Goal: Information Seeking & Learning: Compare options

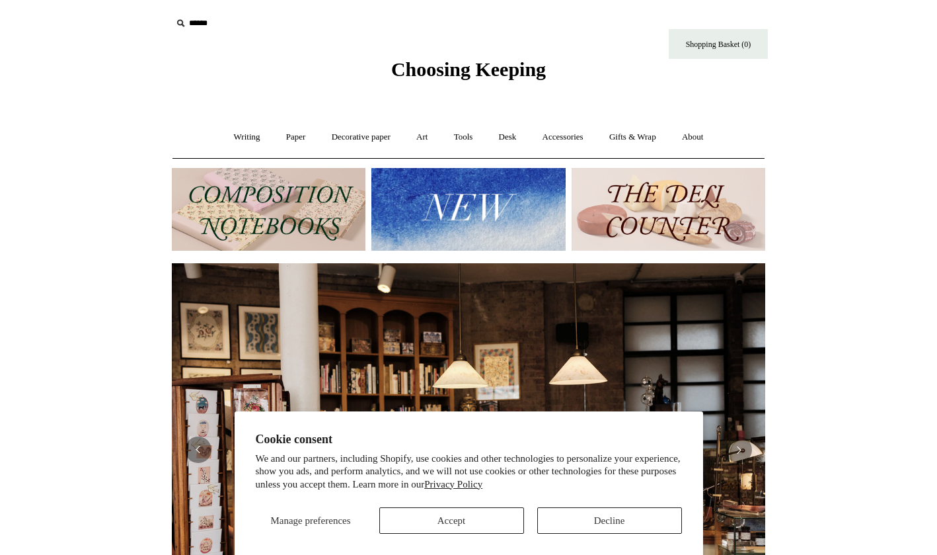
click at [479, 516] on button "Accept" at bounding box center [451, 520] width 145 height 26
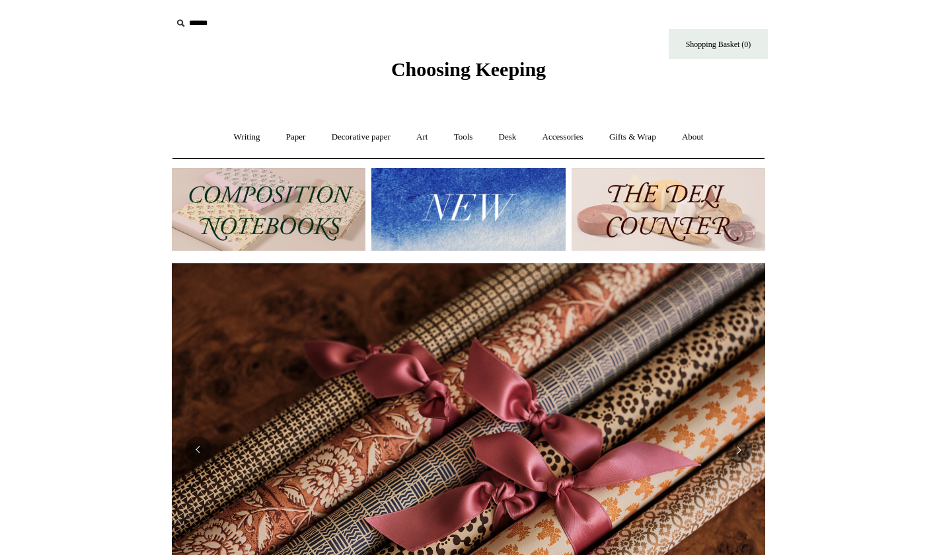
scroll to position [0, 1187]
click at [326, 203] on img at bounding box center [269, 209] width 194 height 83
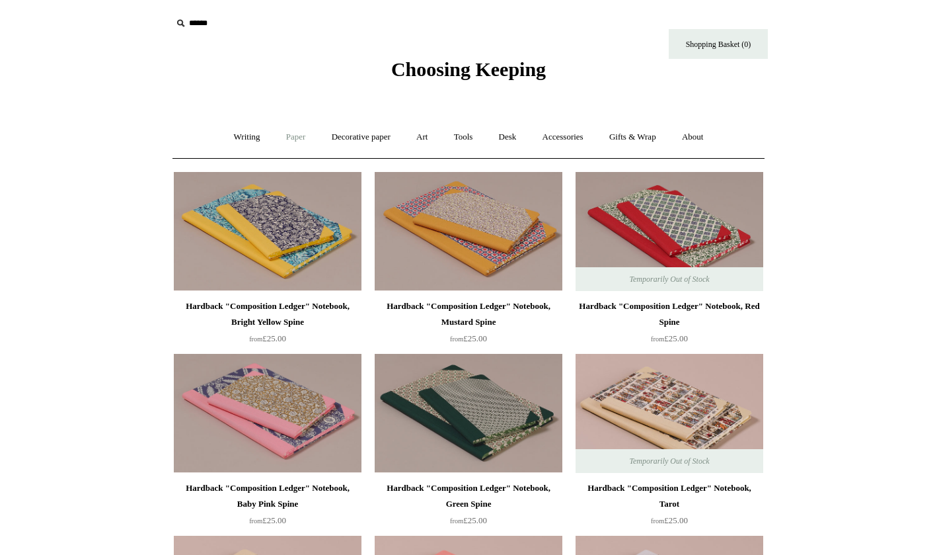
click at [291, 134] on link "Paper +" at bounding box center [296, 137] width 44 height 35
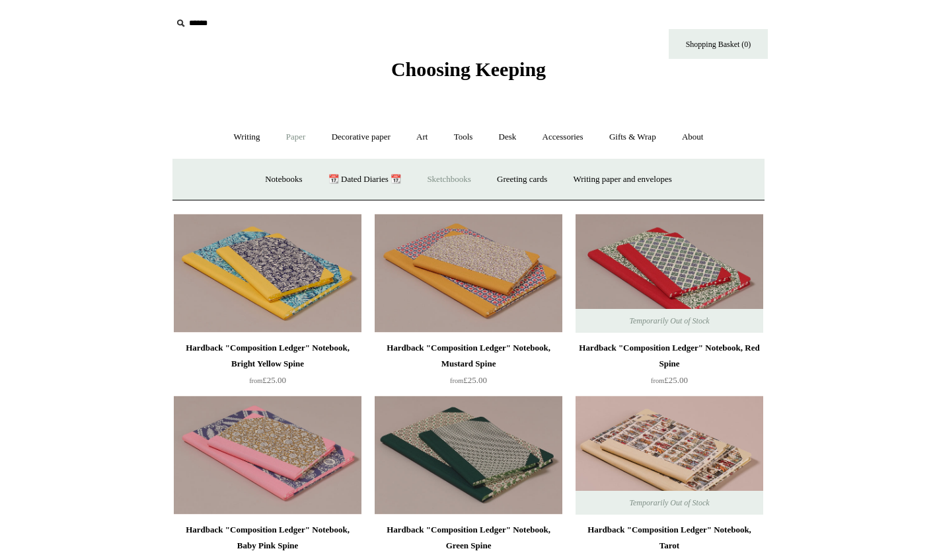
click at [453, 176] on link "Sketchbooks +" at bounding box center [448, 179] width 67 height 35
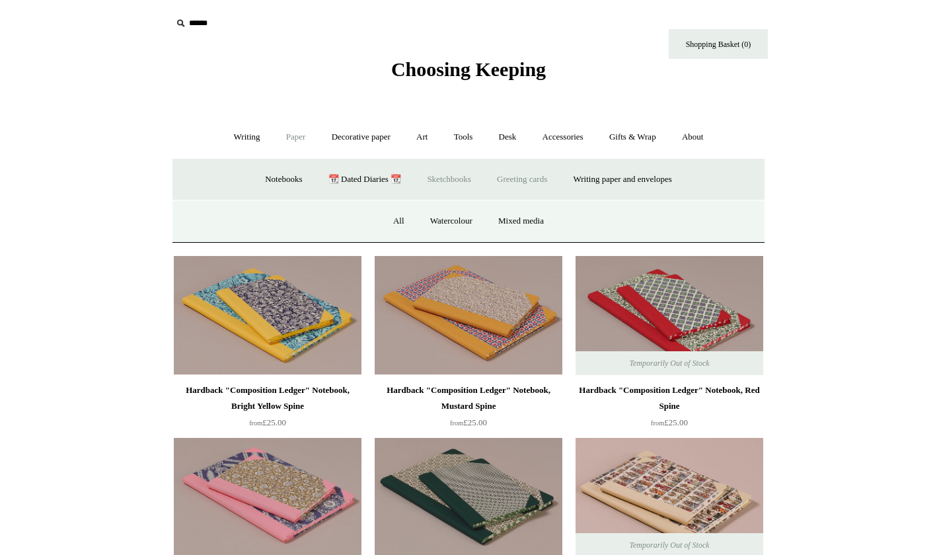
click at [532, 173] on link "Greeting cards +" at bounding box center [522, 179] width 74 height 35
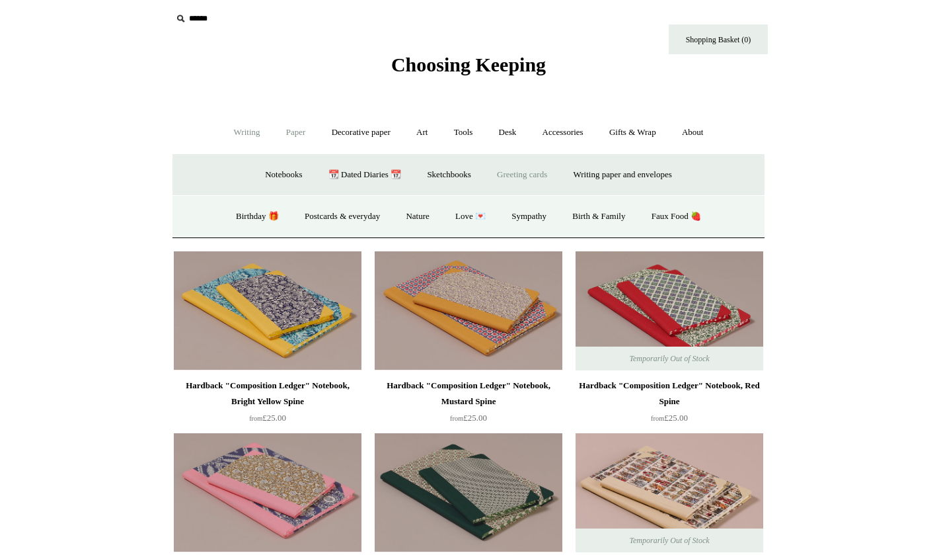
click at [237, 133] on link "Writing +" at bounding box center [247, 132] width 50 height 35
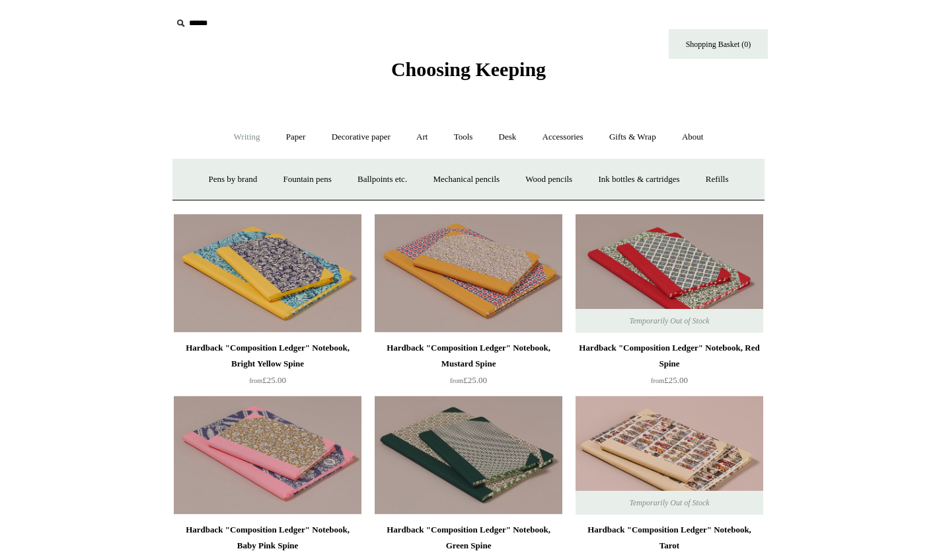
scroll to position [0, 0]
click at [295, 137] on link "Paper +" at bounding box center [296, 137] width 44 height 35
click at [265, 176] on link "Notebooks +" at bounding box center [283, 179] width 61 height 35
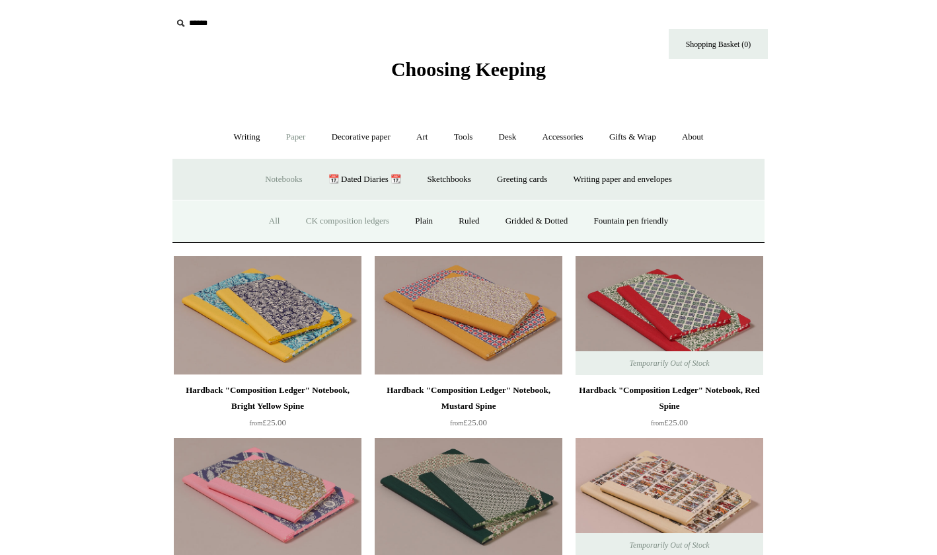
click at [257, 215] on link "All" at bounding box center [274, 221] width 35 height 35
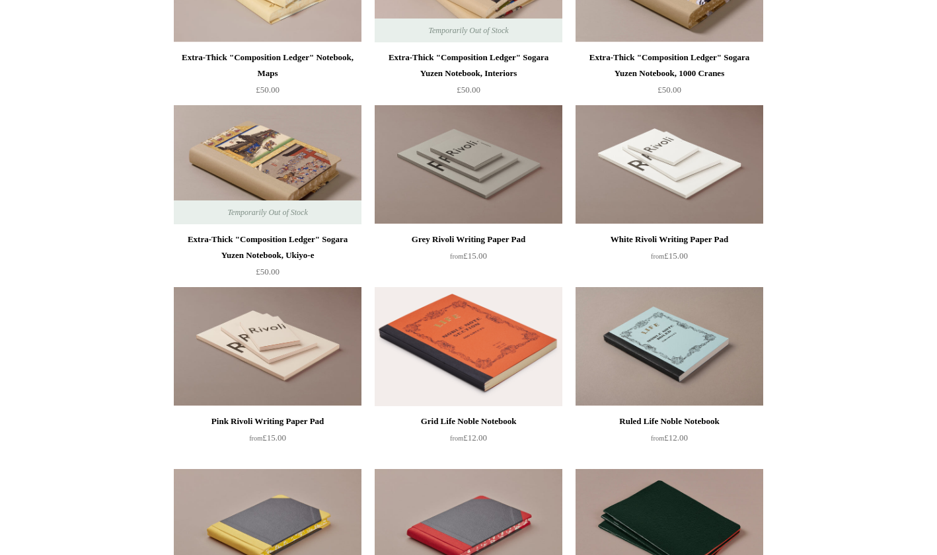
scroll to position [2251, 0]
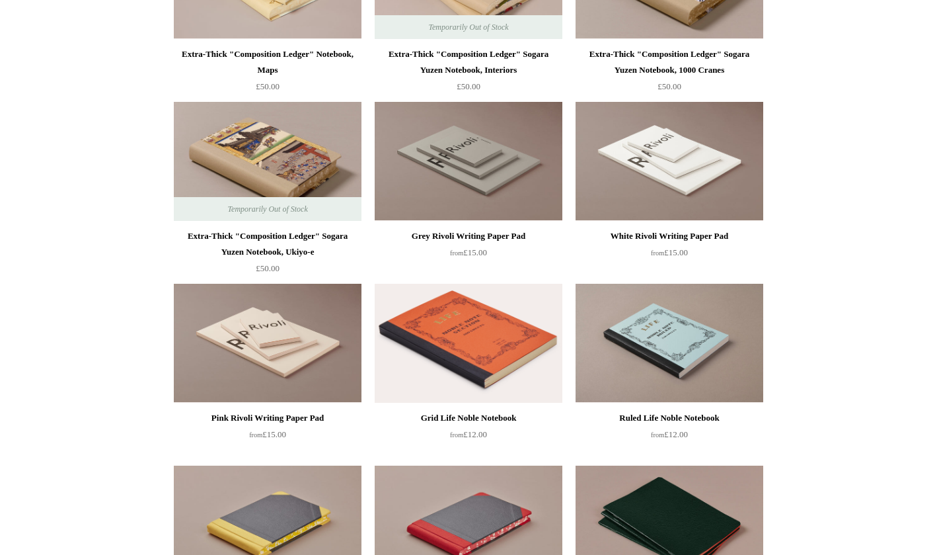
click at [470, 176] on img at bounding box center [469, 161] width 188 height 119
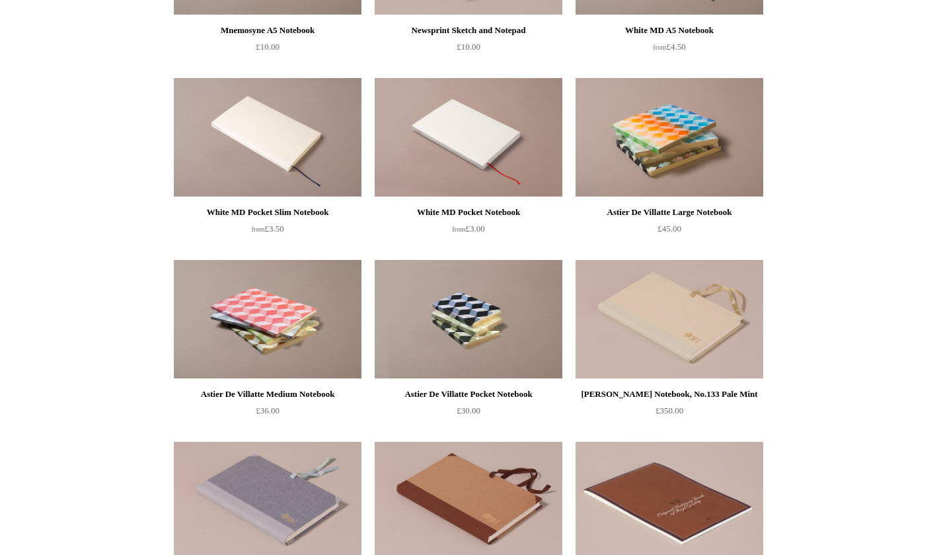
scroll to position [4097, 0]
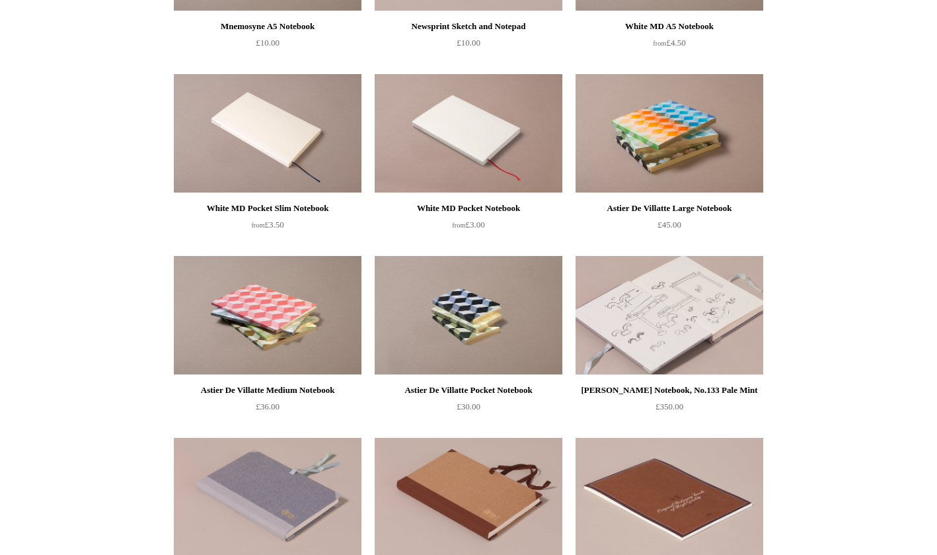
click at [662, 311] on img at bounding box center [670, 315] width 188 height 119
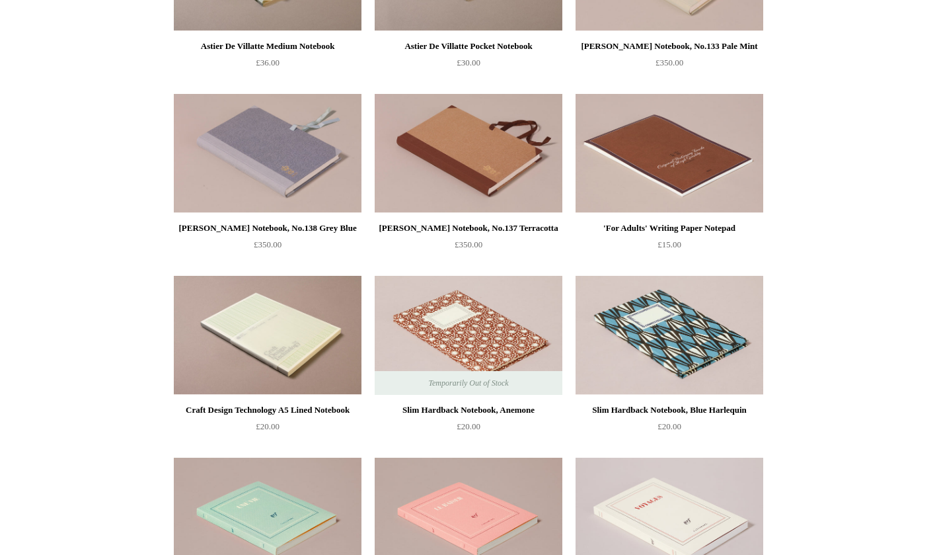
scroll to position [4444, 0]
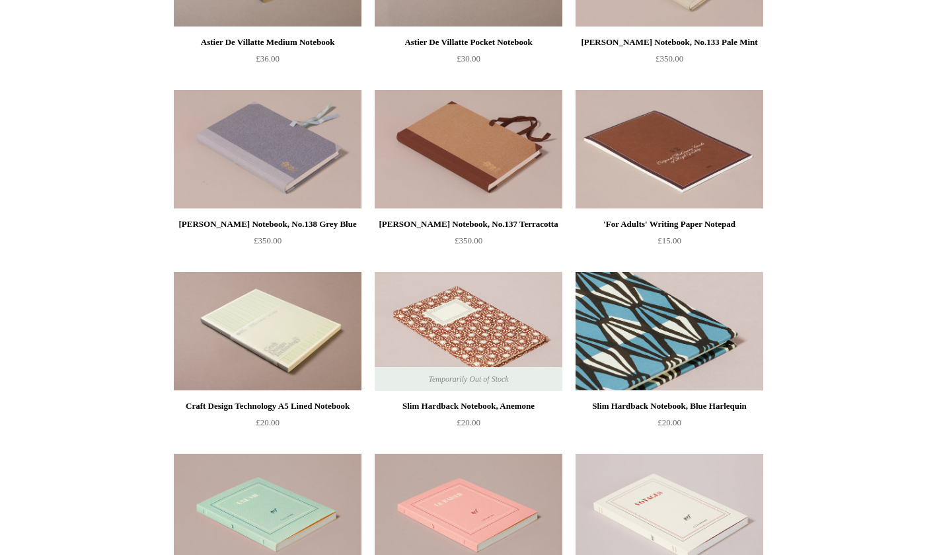
click at [668, 346] on img at bounding box center [670, 331] width 188 height 119
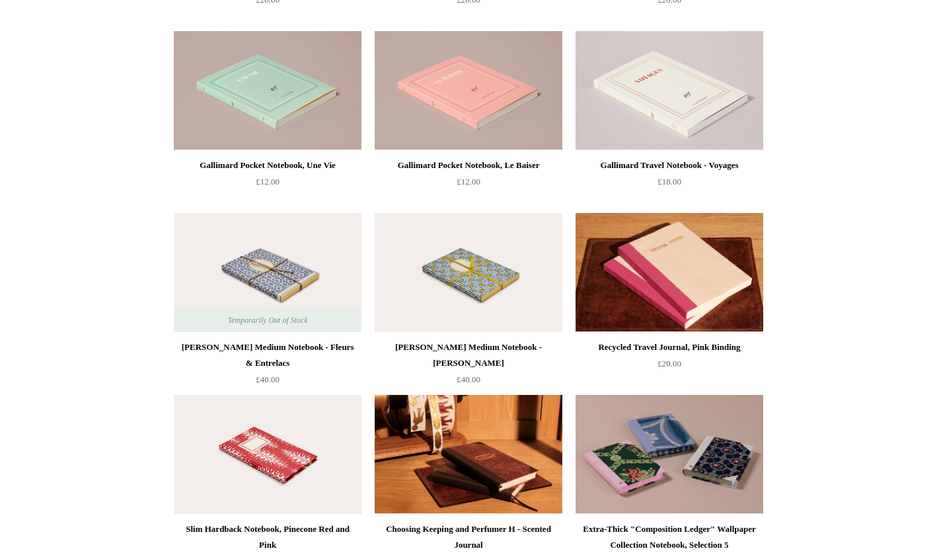
scroll to position [4869, 0]
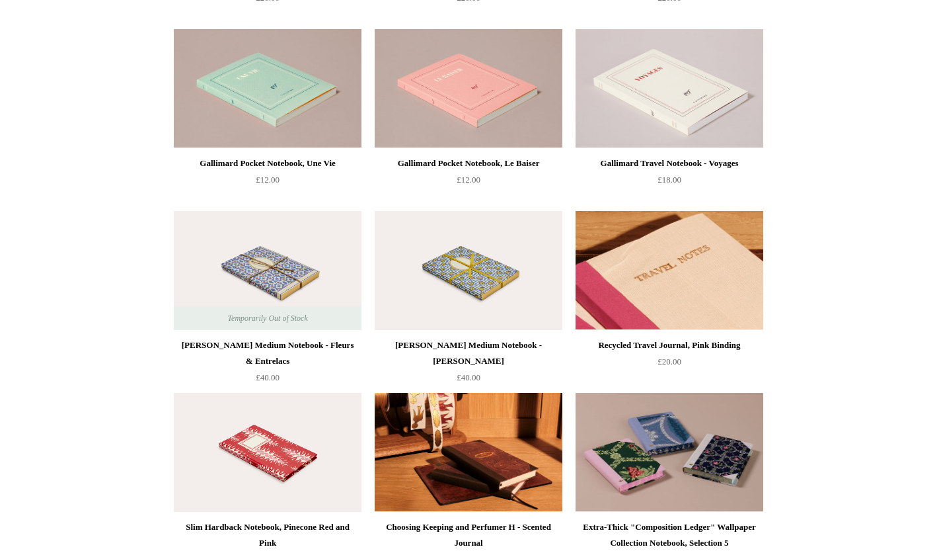
click at [690, 294] on img at bounding box center [670, 270] width 188 height 119
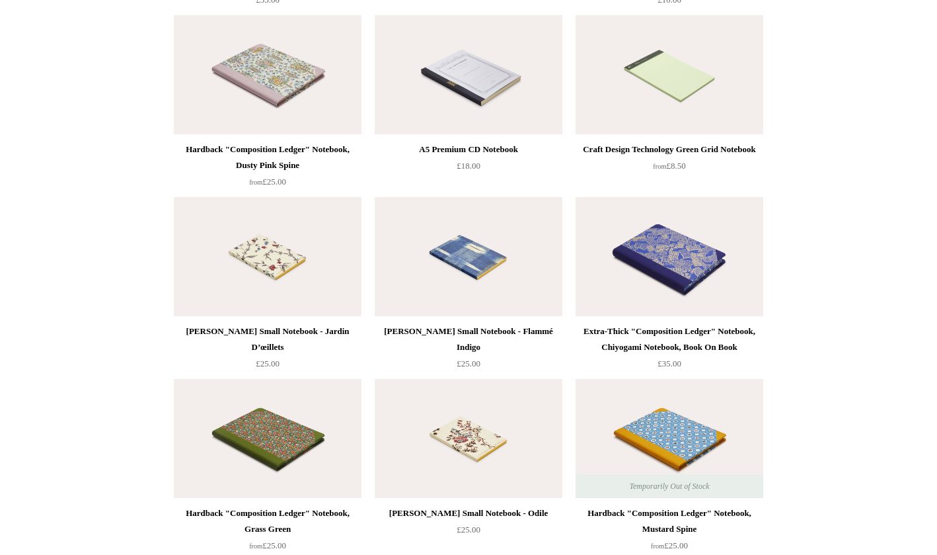
scroll to position [5618, 0]
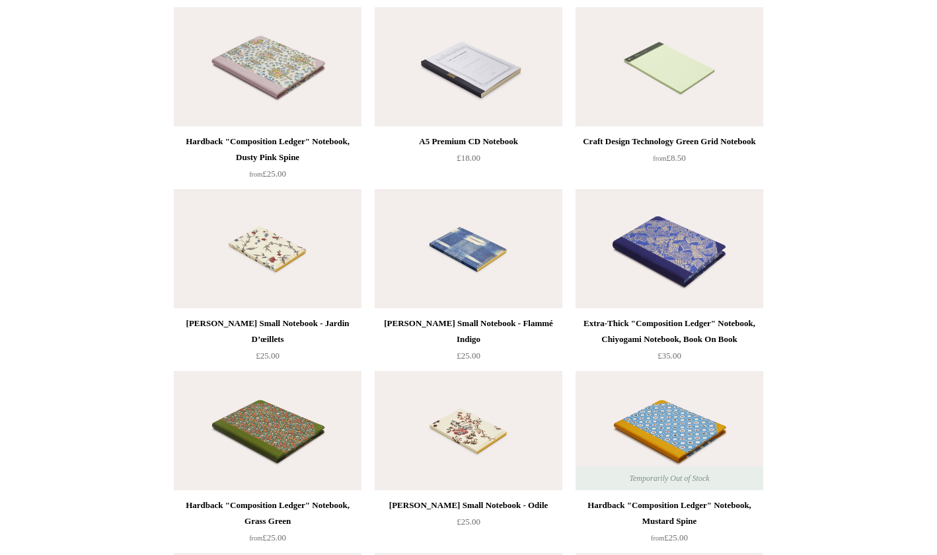
click at [481, 240] on img at bounding box center [469, 248] width 188 height 119
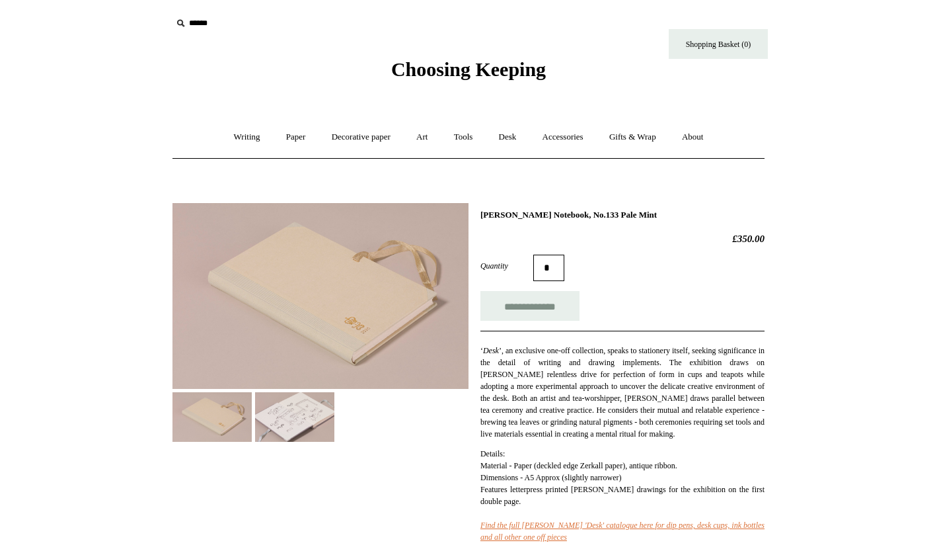
click at [219, 415] on img at bounding box center [212, 417] width 79 height 50
click at [301, 416] on img at bounding box center [294, 417] width 79 height 50
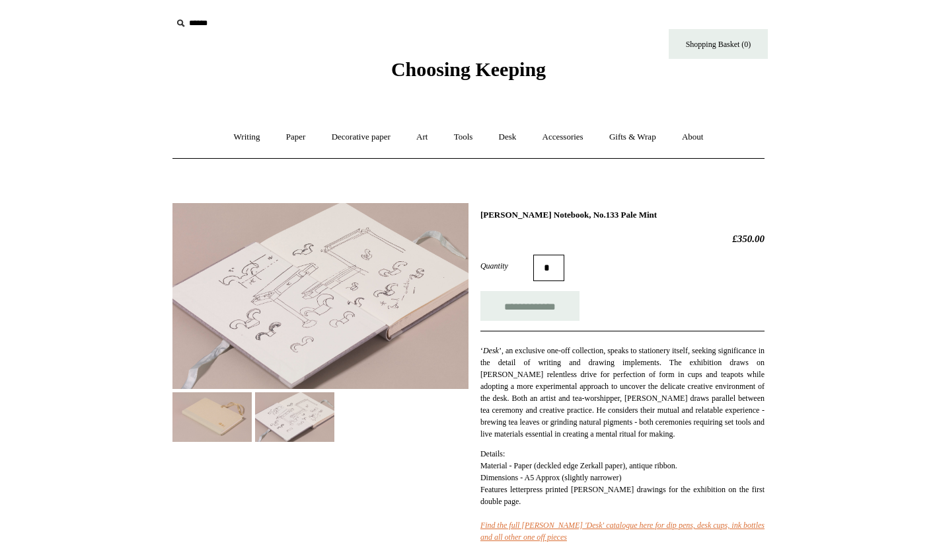
click at [229, 414] on img at bounding box center [212, 417] width 79 height 50
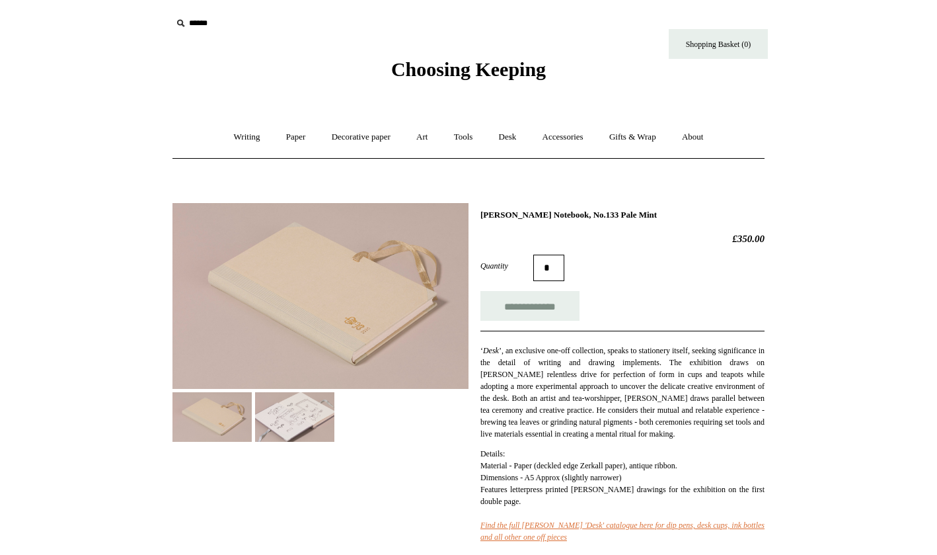
click at [319, 299] on img at bounding box center [321, 296] width 296 height 186
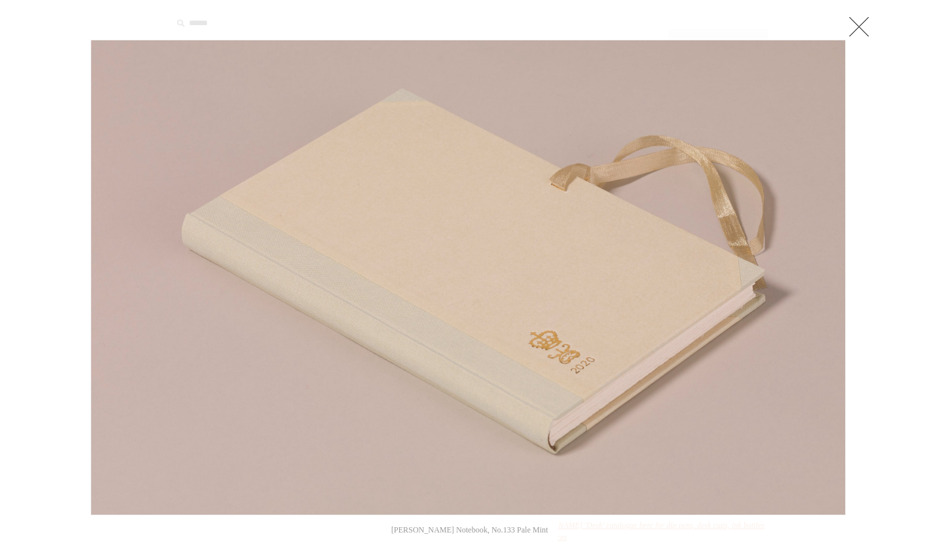
click at [853, 26] on link at bounding box center [859, 26] width 26 height 26
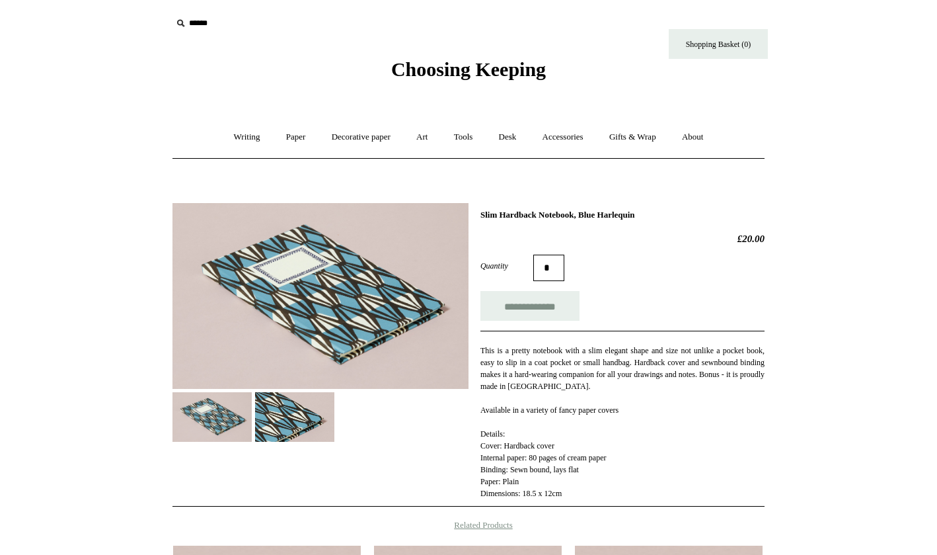
click at [304, 404] on img at bounding box center [294, 417] width 79 height 50
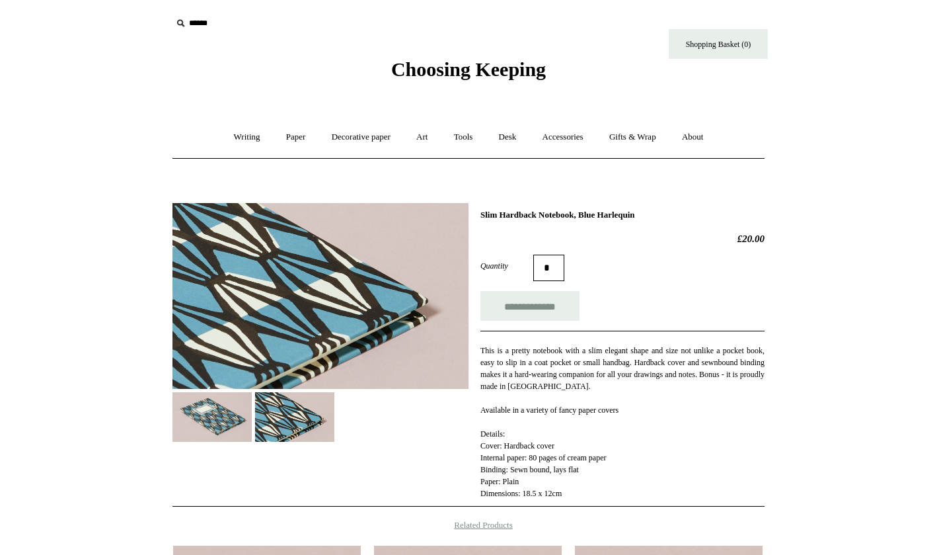
click at [233, 427] on img at bounding box center [212, 417] width 79 height 50
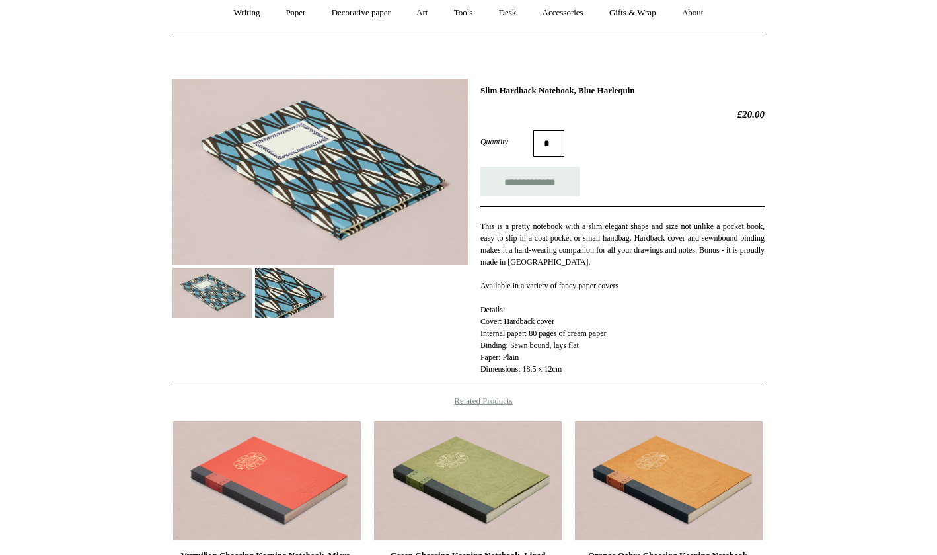
scroll to position [124, 0]
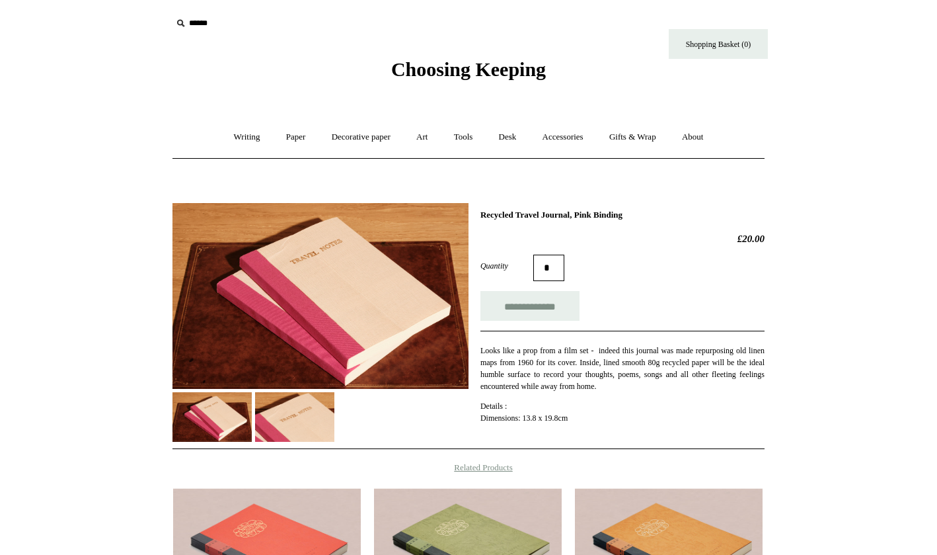
click at [389, 322] on img at bounding box center [321, 296] width 296 height 186
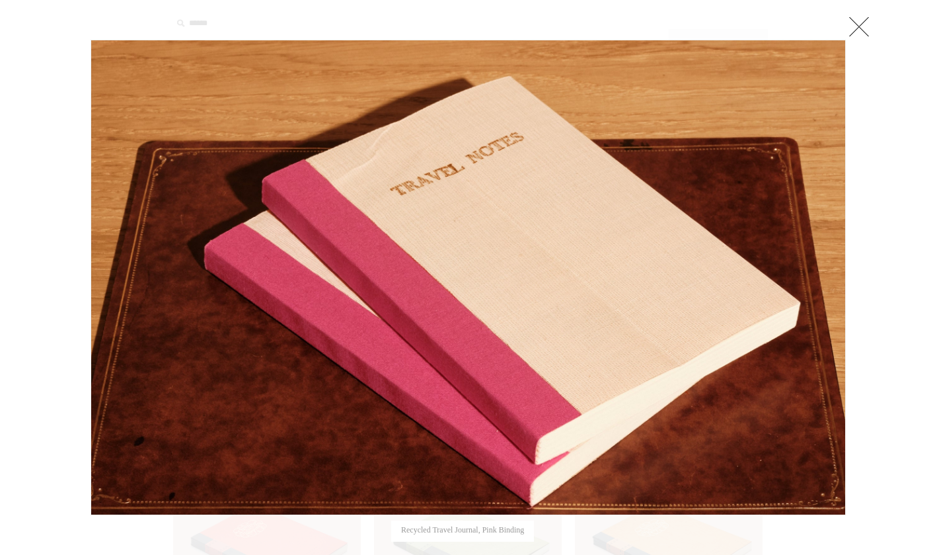
click at [853, 24] on link at bounding box center [859, 26] width 26 height 26
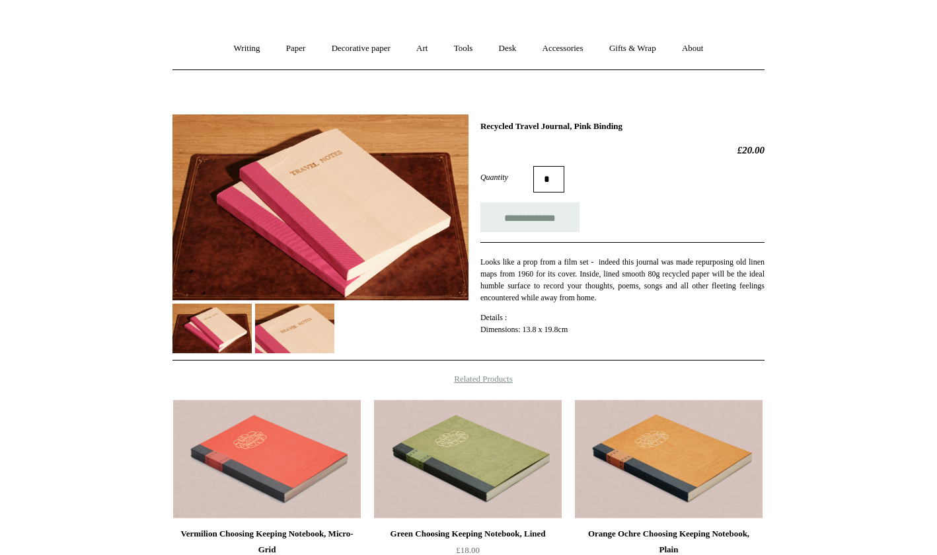
scroll to position [79, 0]
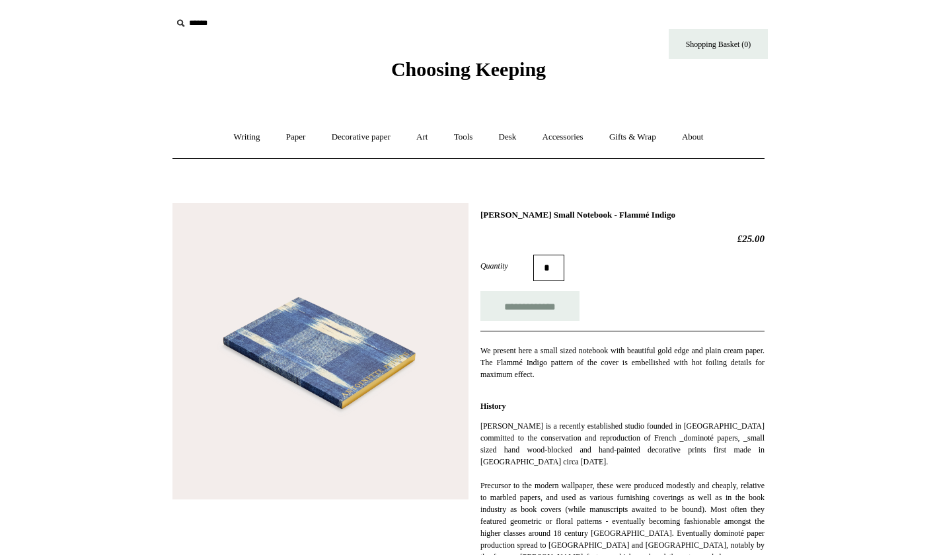
click at [340, 375] on img at bounding box center [321, 351] width 296 height 296
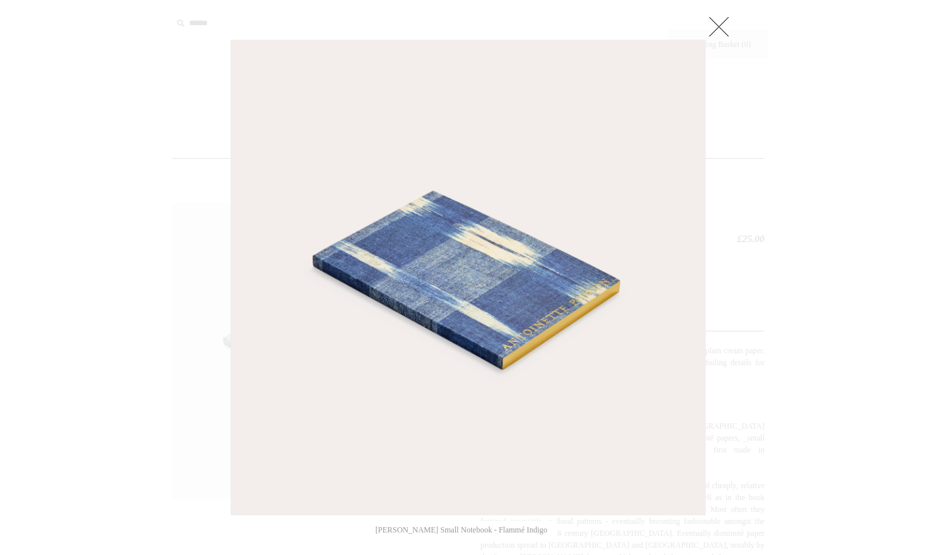
click at [424, 279] on img at bounding box center [468, 277] width 474 height 474
click at [716, 26] on link at bounding box center [719, 26] width 26 height 26
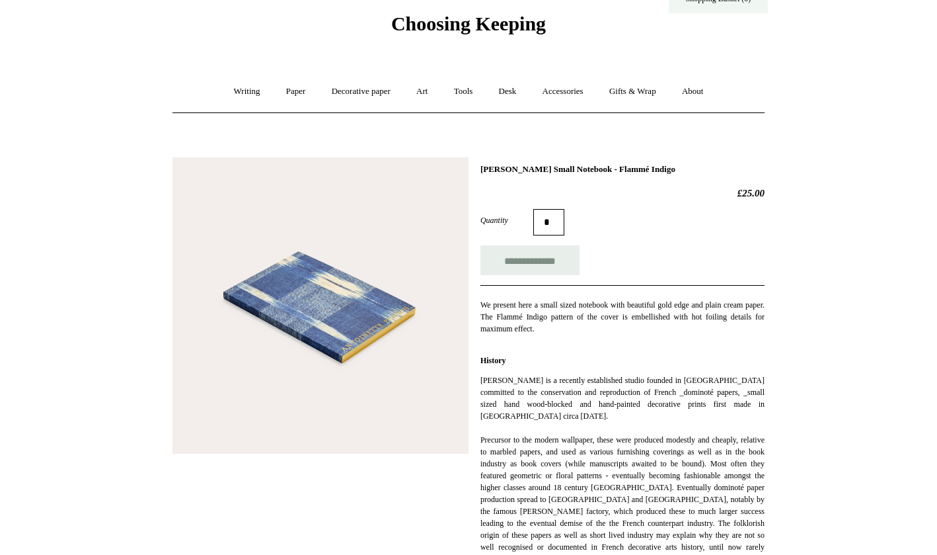
scroll to position [46, 0]
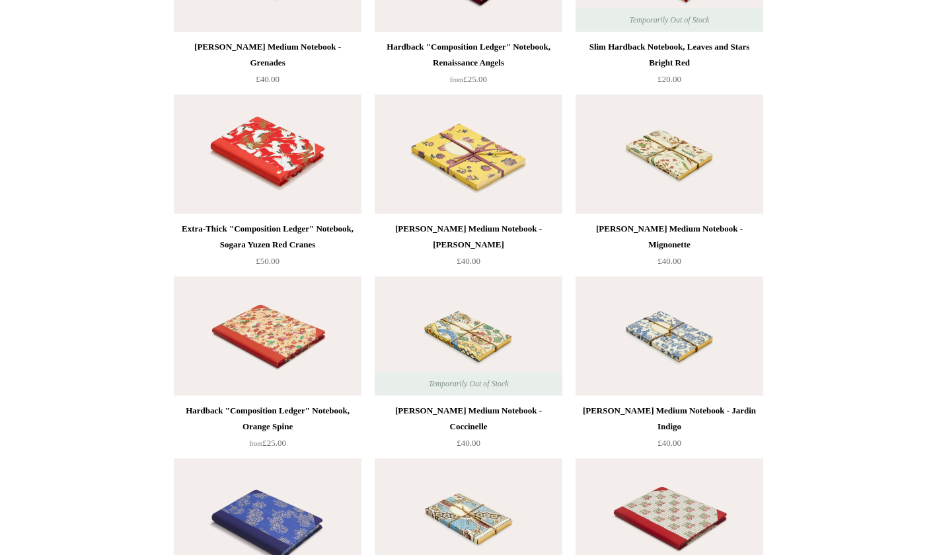
scroll to position [6800, 0]
